Goal: Transaction & Acquisition: Purchase product/service

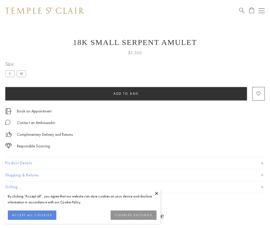
scroll to position [20, 0]
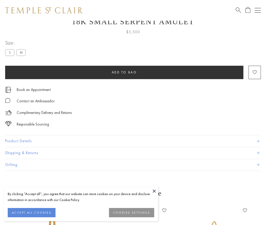
click at [124, 72] on span "Add to bag" at bounding box center [124, 72] width 25 height 4
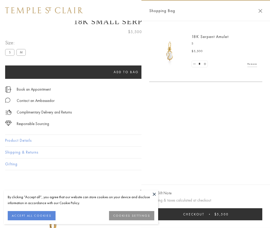
click at [240, 214] on button "Checkout $5,500" at bounding box center [205, 215] width 113 height 12
